Goal: Transaction & Acquisition: Book appointment/travel/reservation

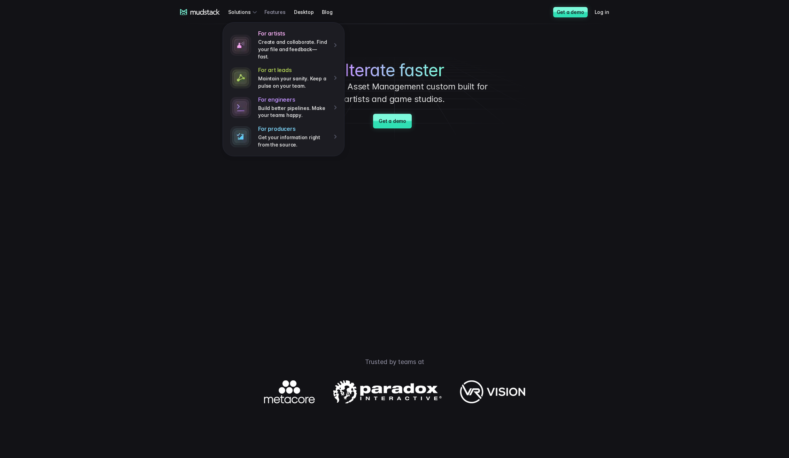
click at [268, 11] on link "Features" at bounding box center [278, 12] width 29 height 13
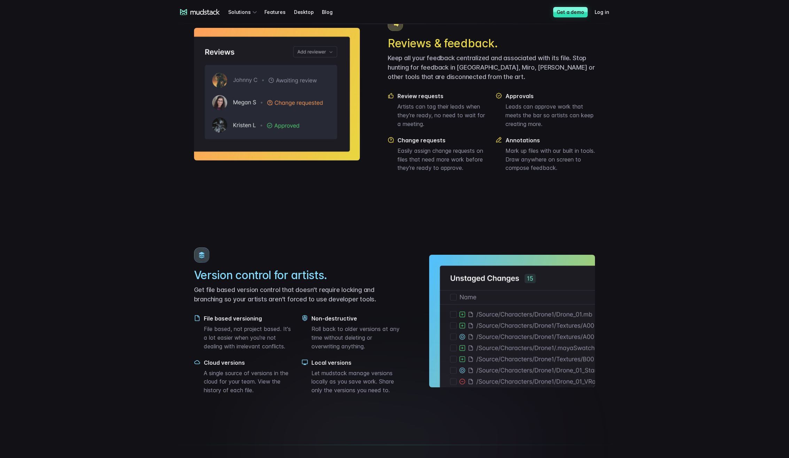
scroll to position [731, 0]
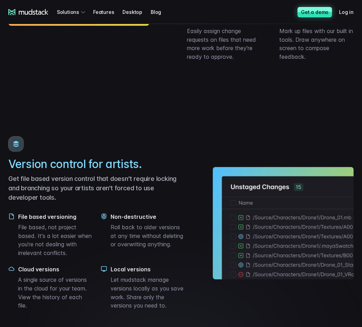
click at [314, 9] on link "Get a demo" at bounding box center [314, 12] width 34 height 10
